Goal: Check status

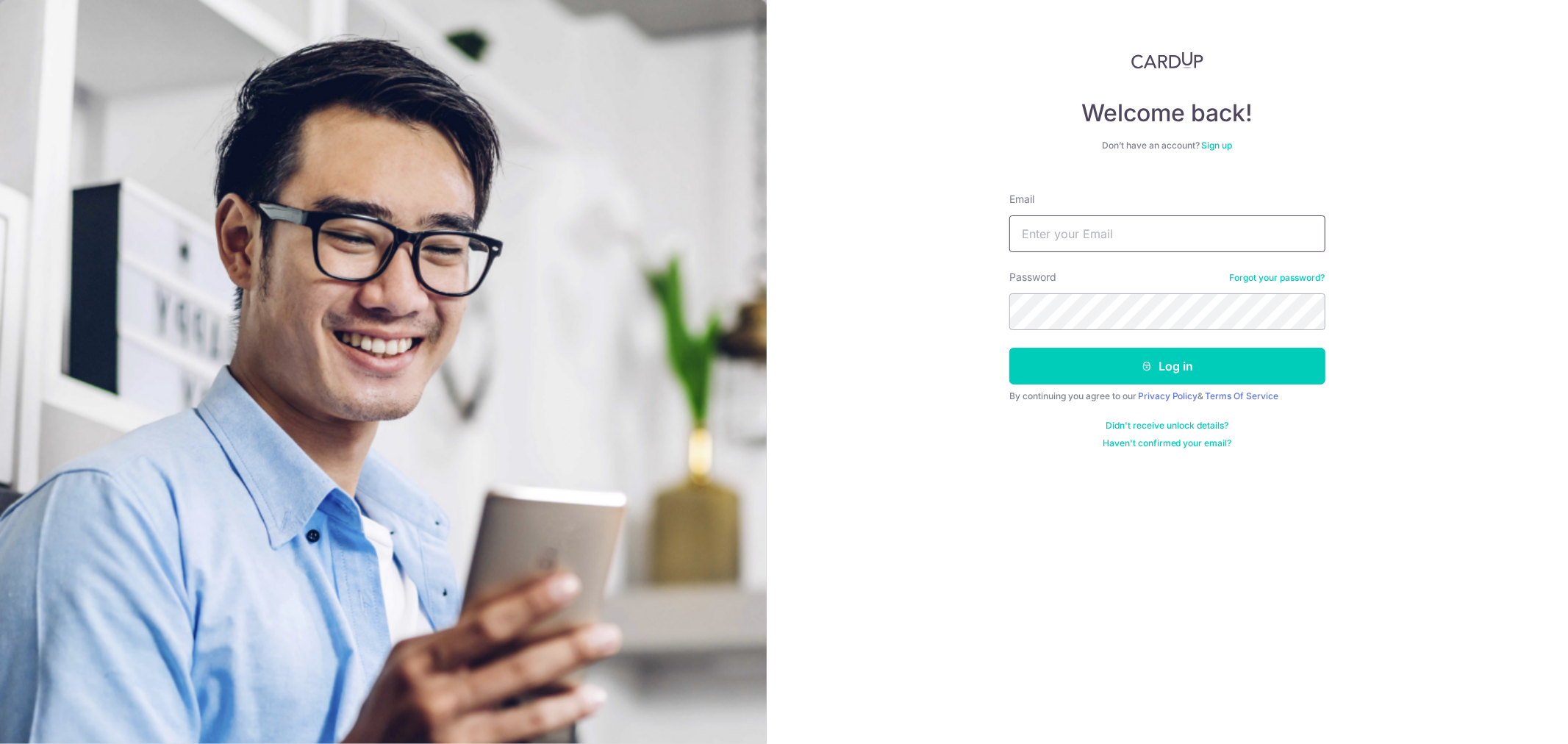
drag, startPoint x: 0, startPoint y: 0, endPoint x: 1238, endPoint y: 237, distance: 1260.5
click at [1156, 237] on input "Email" at bounding box center [1167, 234] width 316 height 36
drag, startPoint x: 1157, startPoint y: 240, endPoint x: 1172, endPoint y: 252, distance: 19.2
click at [1157, 240] on input "Email" at bounding box center [1167, 234] width 316 height 36
paste input "[EMAIL_ADDRESS][DOMAIN_NAME]"
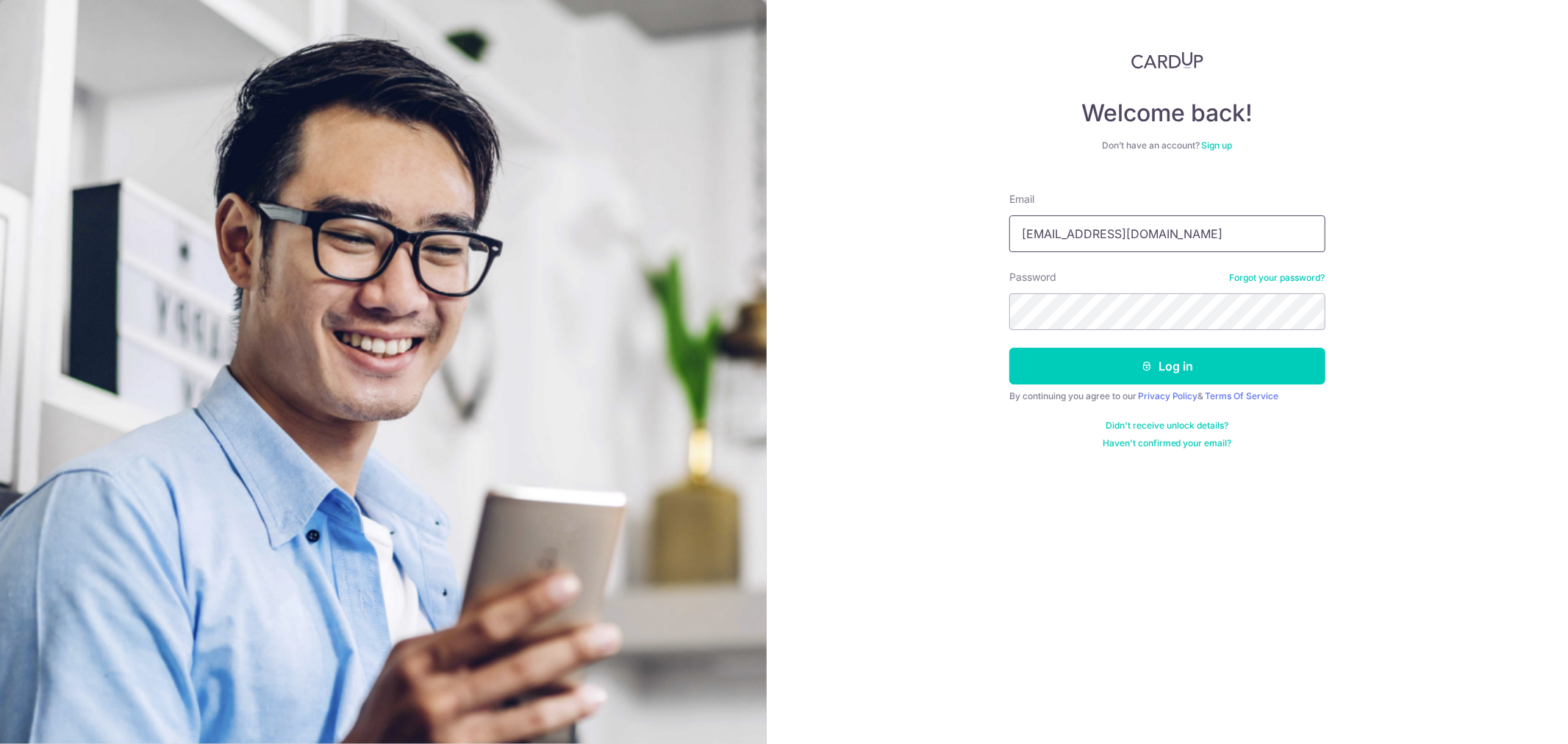
type input "[EMAIL_ADDRESS][DOMAIN_NAME]"
drag, startPoint x: 1140, startPoint y: 362, endPoint x: 1147, endPoint y: 361, distance: 7.1
click at [1140, 362] on button "Log in" at bounding box center [1167, 366] width 316 height 36
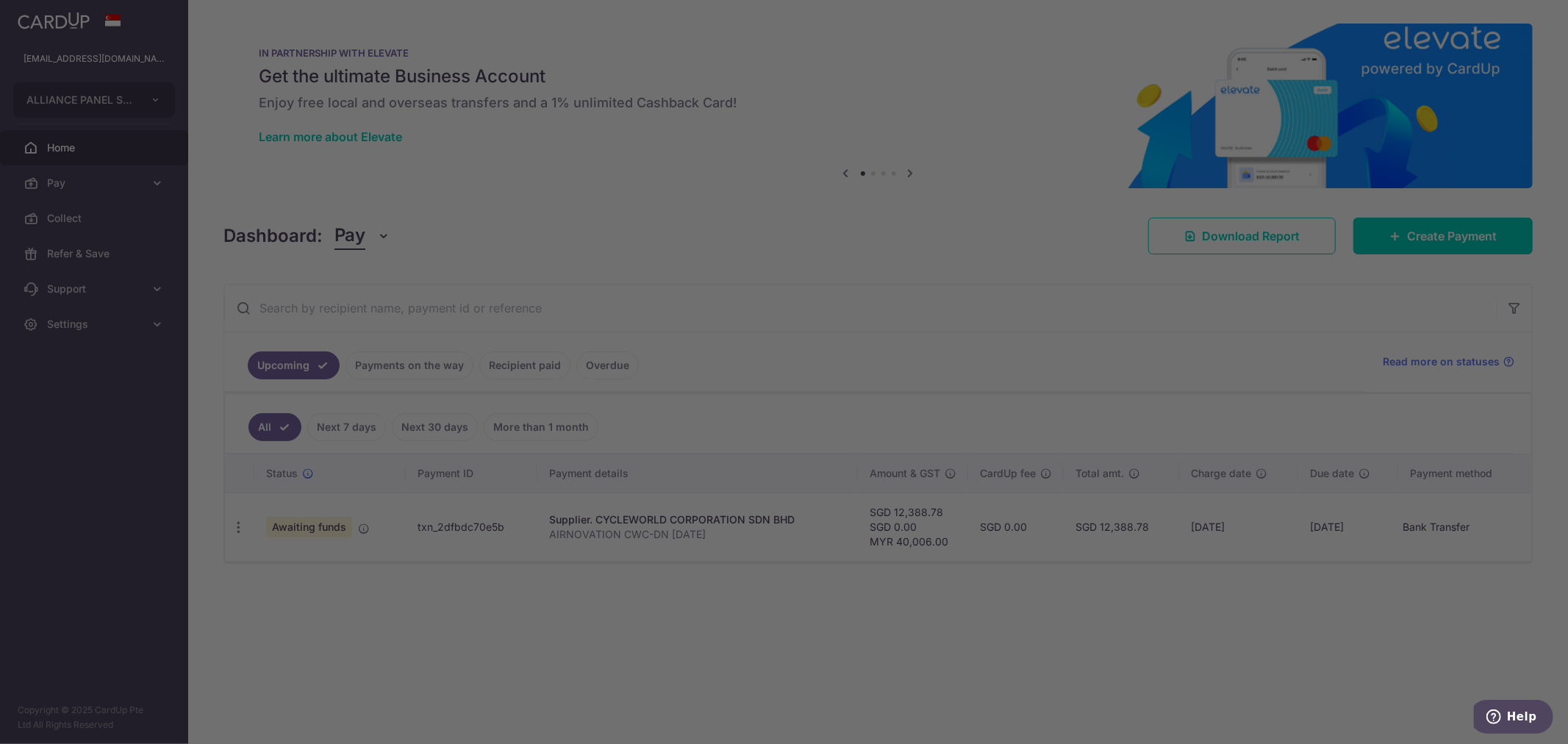
click at [945, 174] on img at bounding box center [878, 106] width 1309 height 165
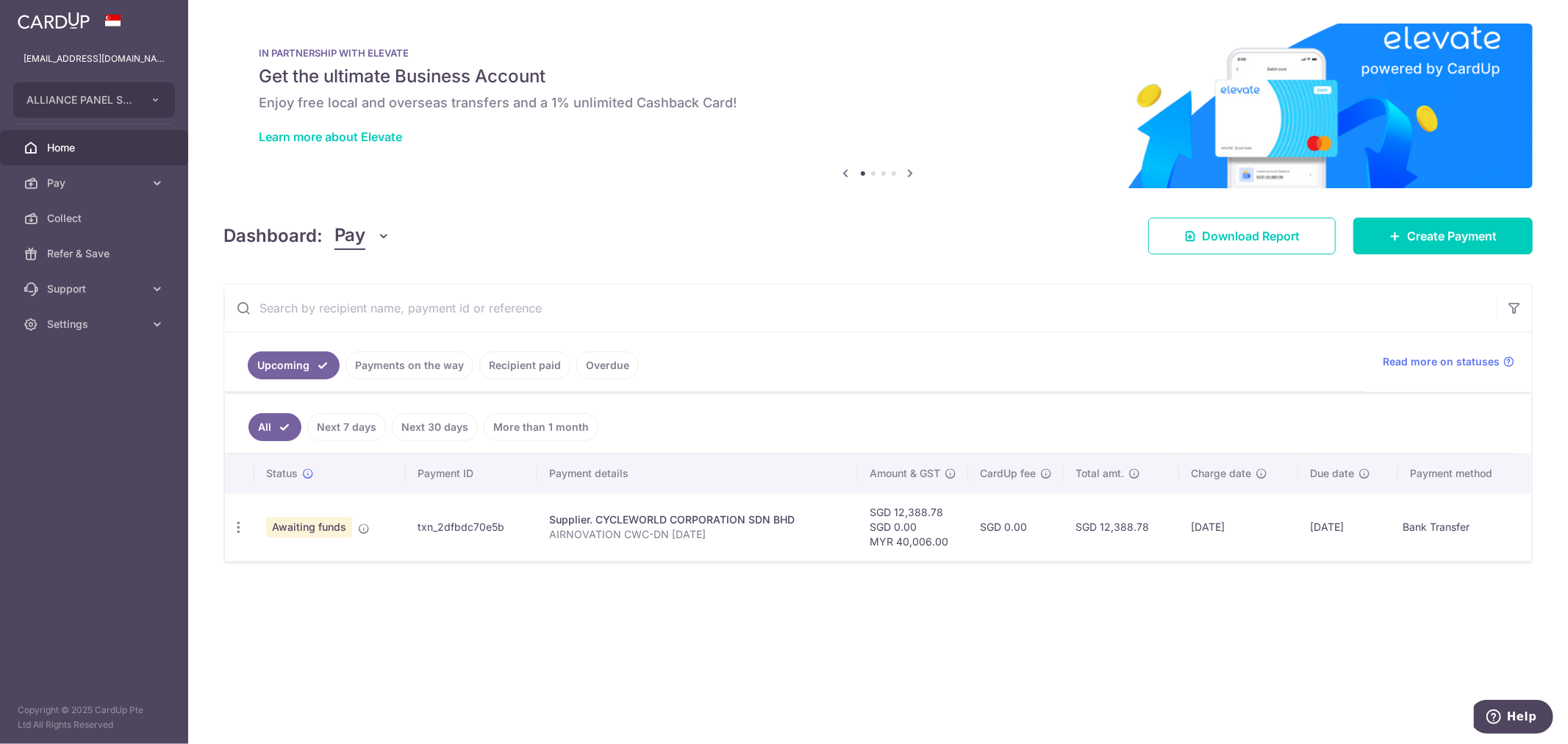
click at [961, 155] on div "IN PARTNERSHIP WITH ELEVATE Get the ultimate Business Account Enjoy free local …" at bounding box center [878, 97] width 1309 height 148
drag, startPoint x: 820, startPoint y: 380, endPoint x: 723, endPoint y: 409, distance: 101.2
click at [819, 380] on ul "Upcoming Payments on the way Recipient paid Overdue" at bounding box center [794, 362] width 1141 height 59
click at [327, 530] on span "Awaiting funds" at bounding box center [309, 527] width 86 height 21
drag, startPoint x: 415, startPoint y: 531, endPoint x: 553, endPoint y: 502, distance: 141.0
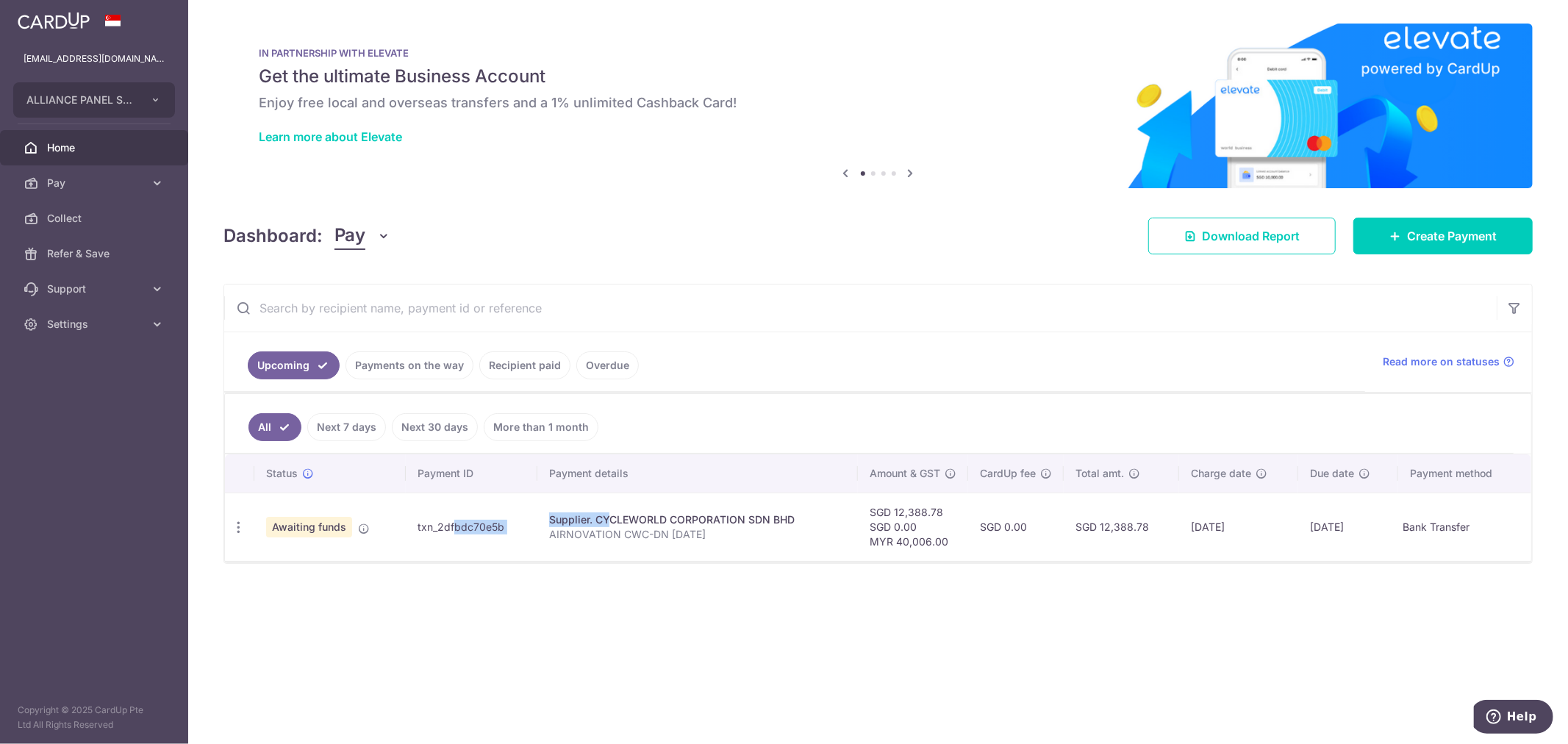
click at [565, 516] on tr "How to fund Awaiting funds txn_2dfbdc70e5b Supplier. CYCLEWORLD CORPORATION SDN…" at bounding box center [878, 526] width 1307 height 68
drag, startPoint x: 847, startPoint y: 270, endPoint x: 947, endPoint y: 229, distance: 108.1
click at [854, 270] on div "× Pause Schedule Pause all future payments in this series Pause just this one p…" at bounding box center [879, 372] width 1380 height 744
drag, startPoint x: 407, startPoint y: 530, endPoint x: 503, endPoint y: 530, distance: 96.0
click at [503, 530] on td "txn_2dfbdc70e5b" at bounding box center [472, 526] width 132 height 68
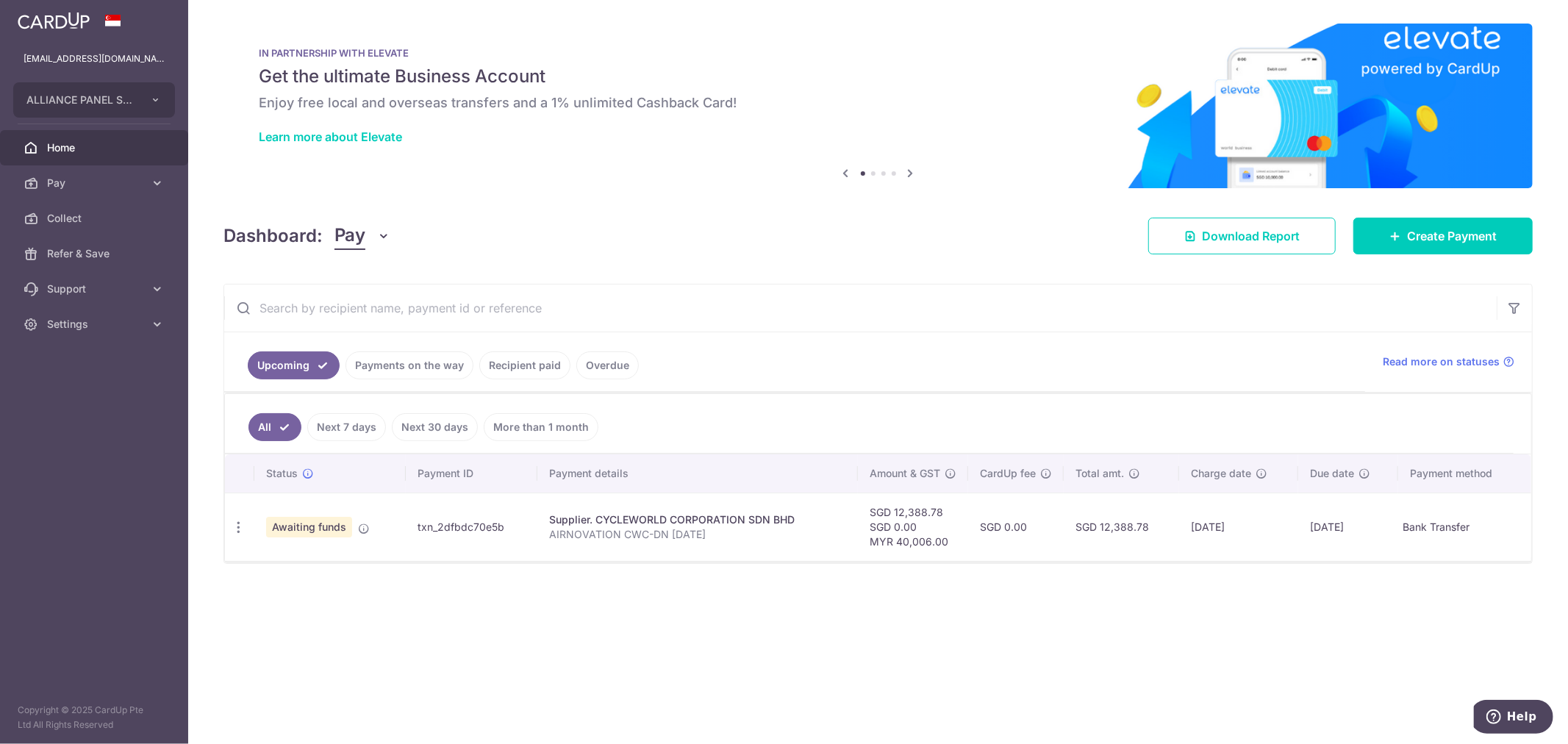
copy td "txn_2dfbdc70e5b"
drag, startPoint x: 611, startPoint y: 605, endPoint x: 930, endPoint y: 199, distance: 516.3
click at [620, 594] on div "× Pause Schedule Pause all future payments in this series Pause just this one p…" at bounding box center [879, 372] width 1380 height 744
drag, startPoint x: 413, startPoint y: 528, endPoint x: 505, endPoint y: 528, distance: 92.0
click at [505, 528] on td "txn_2dfbdc70e5b" at bounding box center [472, 526] width 132 height 68
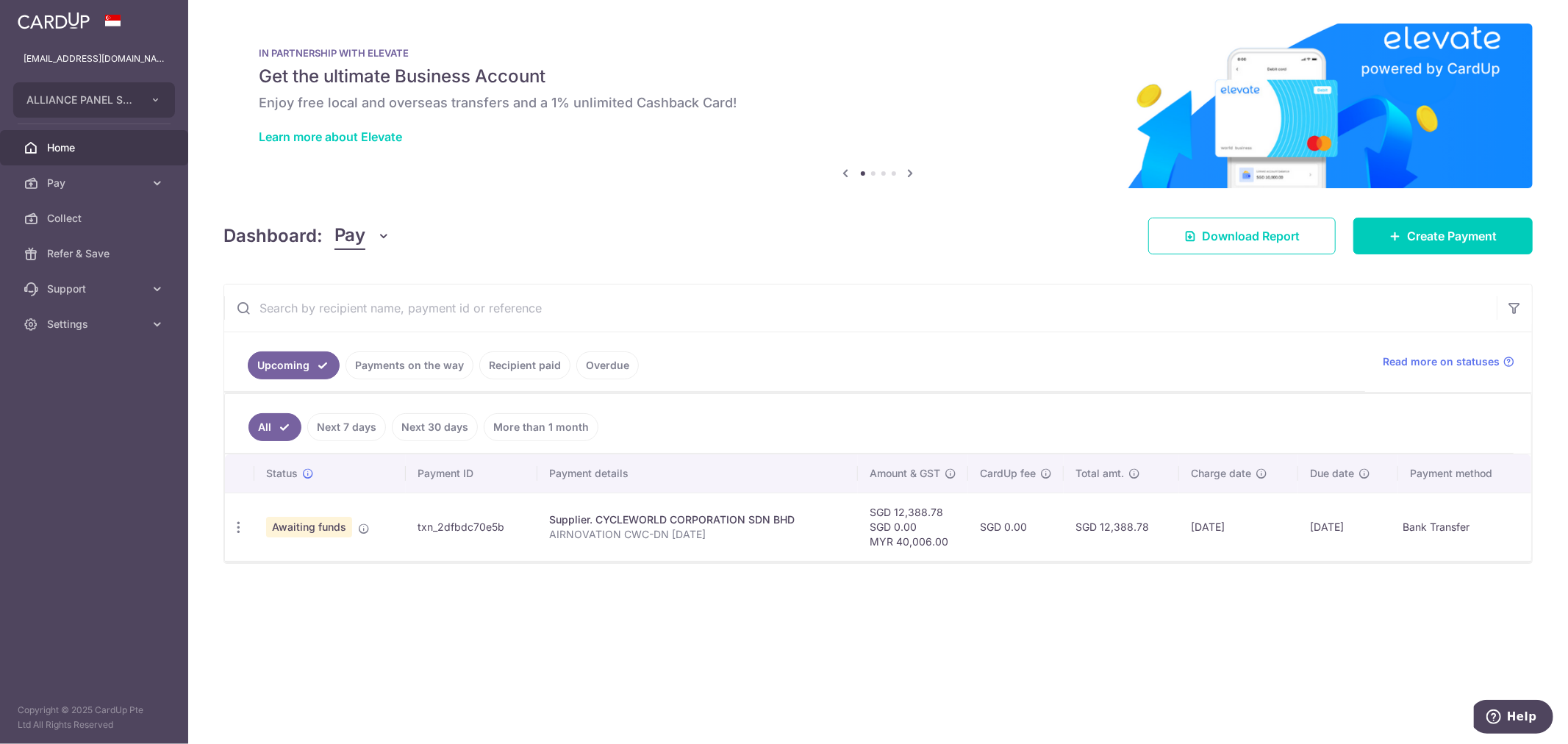
copy td "txn_2dfbdc70e5b"
drag, startPoint x: 795, startPoint y: 640, endPoint x: 751, endPoint y: 597, distance: 61.5
click at [797, 640] on div "× Pause Schedule Pause all future payments in this series Pause just this one p…" at bounding box center [879, 372] width 1380 height 744
click at [871, 298] on input "text" at bounding box center [860, 309] width 1273 height 47
click at [832, 340] on ul "Upcoming Payments on the way Recipient paid Overdue" at bounding box center [794, 362] width 1141 height 59
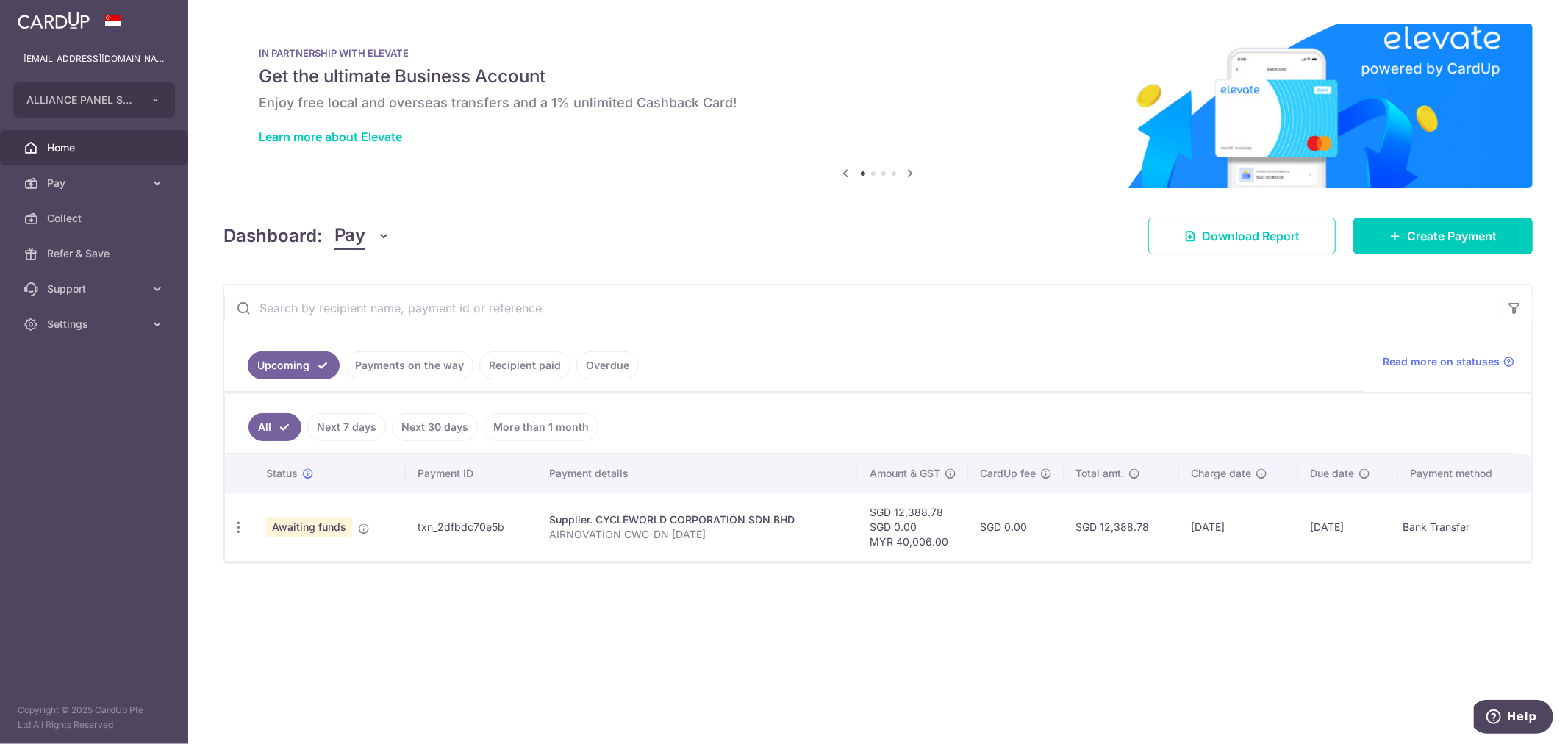
click at [854, 337] on ul "Upcoming Payments on the way Recipient paid Overdue" at bounding box center [794, 362] width 1141 height 59
click at [983, 252] on div "× Pause Schedule Pause all future payments in this series Pause just this one p…" at bounding box center [879, 372] width 1380 height 744
drag, startPoint x: 432, startPoint y: 529, endPoint x: 643, endPoint y: 454, distance: 223.9
click at [503, 526] on td "txn_2dfbdc70e5b" at bounding box center [472, 526] width 132 height 68
click at [1116, 175] on img at bounding box center [878, 106] width 1309 height 165
